Goal: Information Seeking & Learning: Learn about a topic

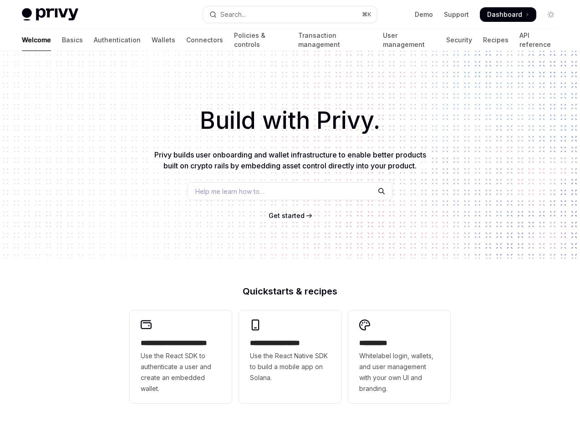
click at [274, 189] on div "Help me learn how to…" at bounding box center [290, 191] width 205 height 18
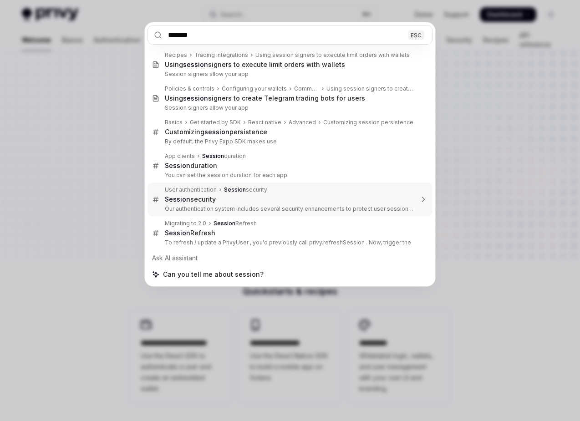
type input "*******"
click at [70, 155] on div "******* ESC Recipes Trading integrations Using session signers to execute limit…" at bounding box center [290, 210] width 580 height 421
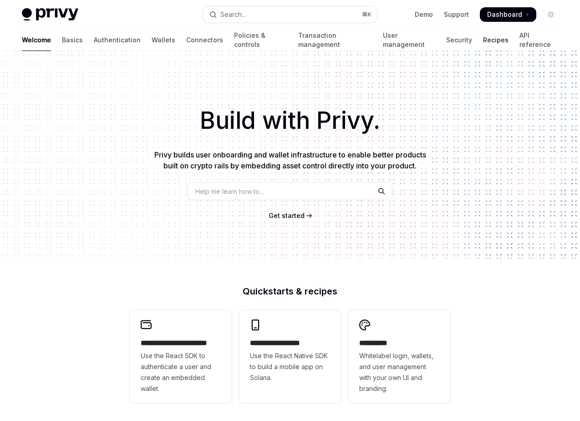
click at [483, 42] on link "Recipes" at bounding box center [496, 40] width 26 height 22
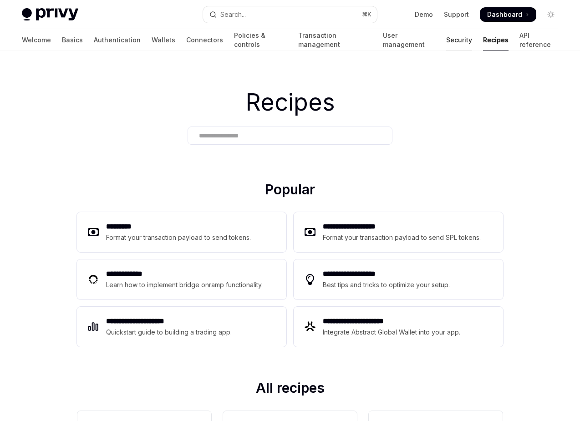
click at [446, 38] on link "Security" at bounding box center [459, 40] width 26 height 22
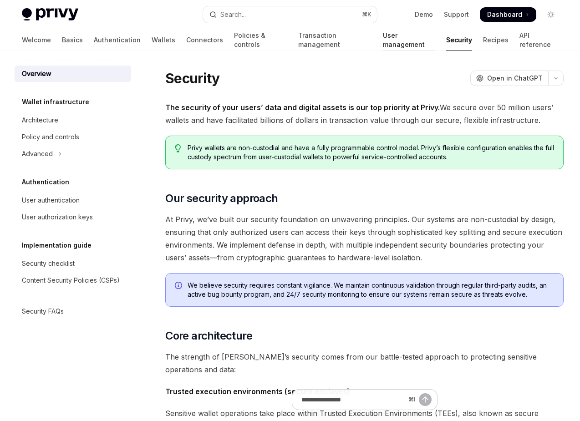
click at [383, 37] on link "User management" at bounding box center [409, 40] width 52 height 22
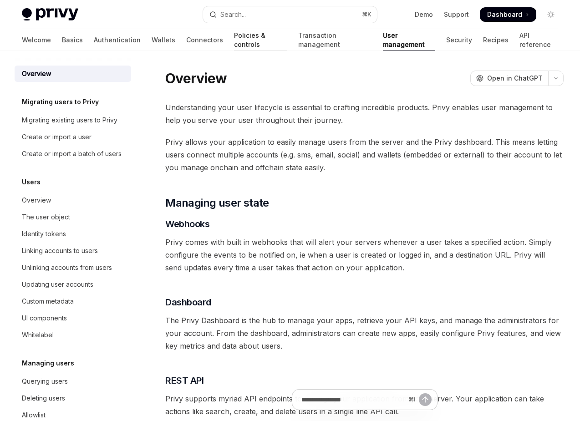
click at [234, 43] on link "Policies & controls" at bounding box center [260, 40] width 53 height 22
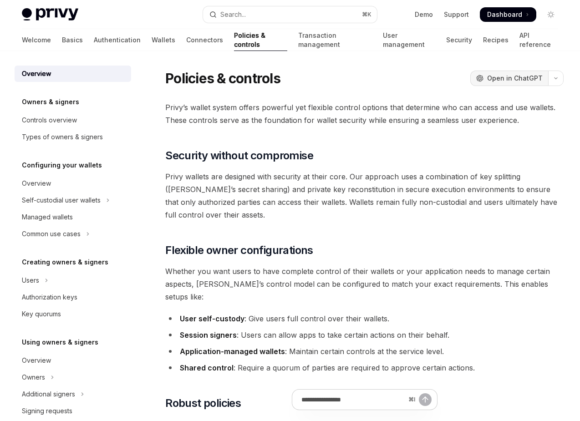
click at [528, 77] on span "Open in ChatGPT" at bounding box center [515, 78] width 56 height 9
click at [558, 77] on icon "button" at bounding box center [556, 79] width 11 height 4
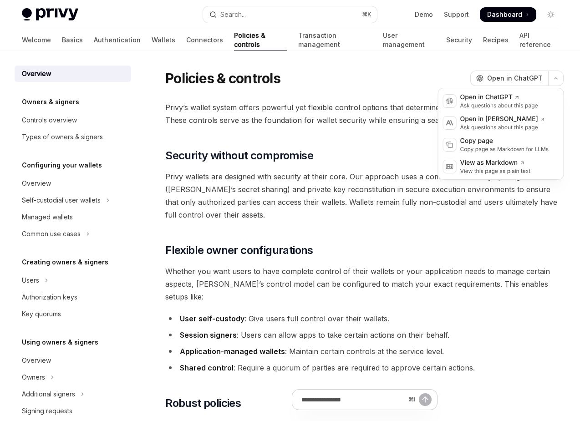
click at [365, 217] on span "Privy wallets are designed with security at their core. Our approach uses a com…" at bounding box center [364, 195] width 399 height 51
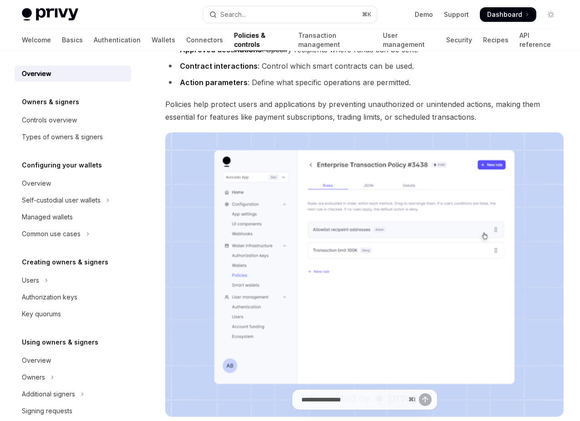
scroll to position [753, 0]
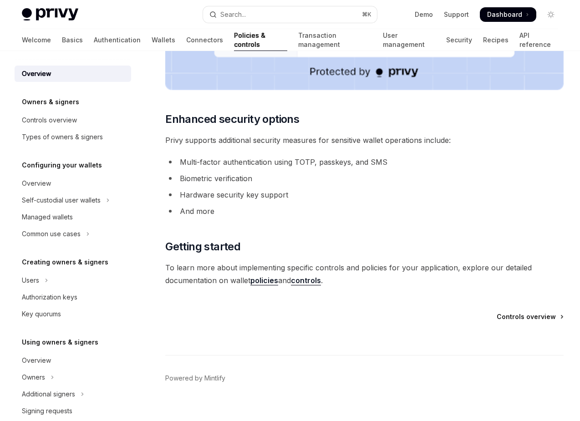
click at [535, 312] on span "Controls overview" at bounding box center [526, 316] width 59 height 9
type textarea "*"
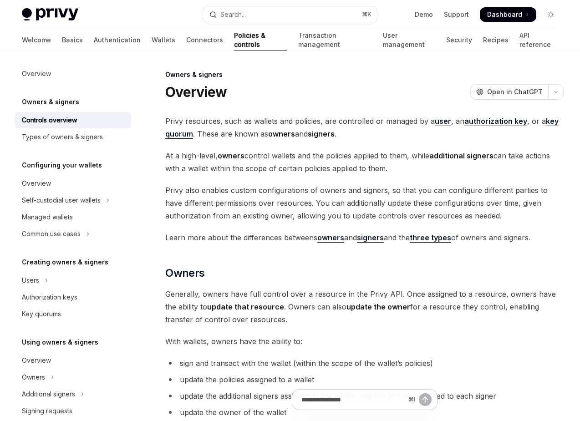
click at [358, 204] on span "Privy also enables custom configurations of owners and signers, so that you can…" at bounding box center [364, 203] width 399 height 38
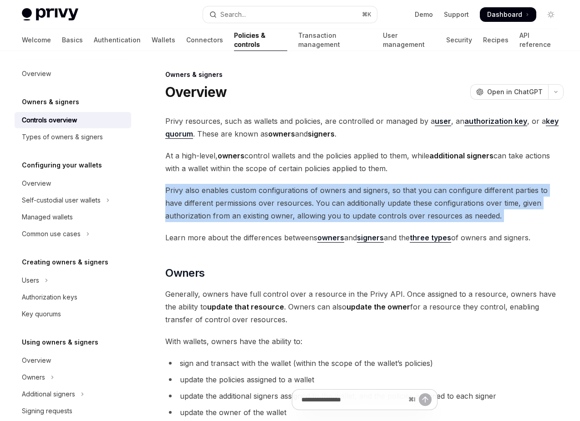
click at [358, 204] on span "Privy also enables custom configurations of owners and signers, so that you can…" at bounding box center [364, 203] width 399 height 38
click at [367, 204] on span "Privy also enables custom configurations of owners and signers, so that you can…" at bounding box center [364, 203] width 399 height 38
